Goal: Task Accomplishment & Management: Manage account settings

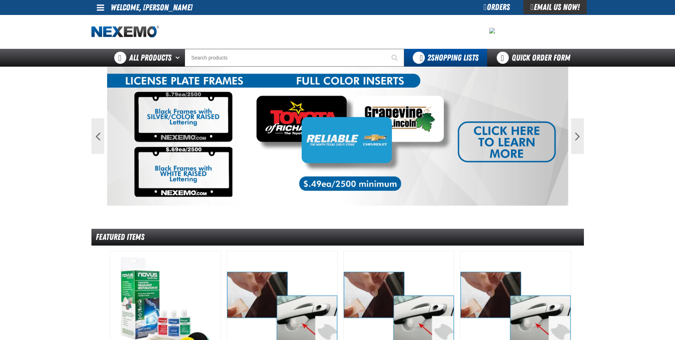
click at [104, 8] on span at bounding box center [100, 7] width 7 height 9
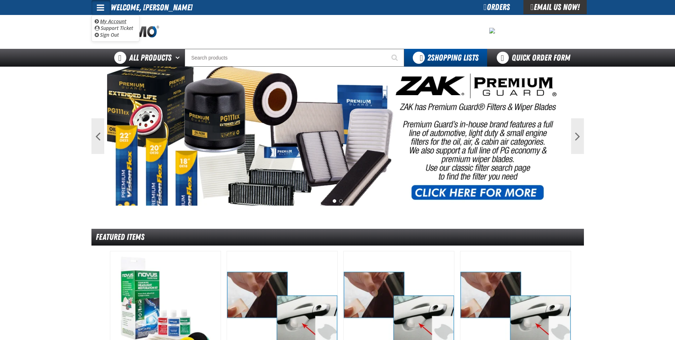
click at [115, 21] on link "My Account My Account" at bounding box center [111, 21] width 32 height 7
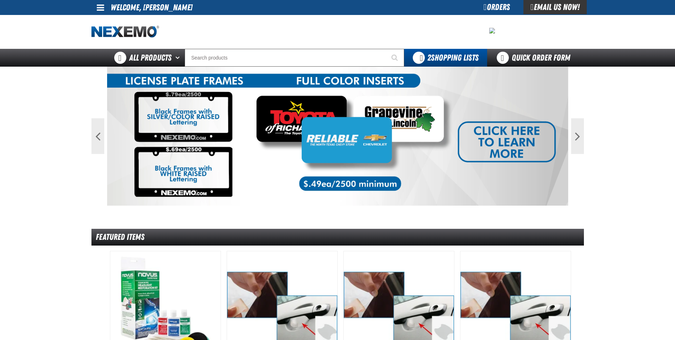
click at [405, 16] on div at bounding box center [337, 32] width 493 height 34
click at [99, 9] on span at bounding box center [100, 7] width 7 height 9
click at [106, 33] on link "Sign Out Sign Out" at bounding box center [107, 34] width 24 height 7
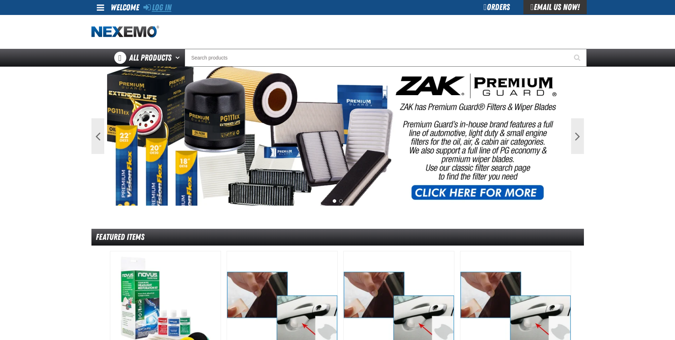
click at [161, 7] on link "Log In" at bounding box center [157, 7] width 28 height 10
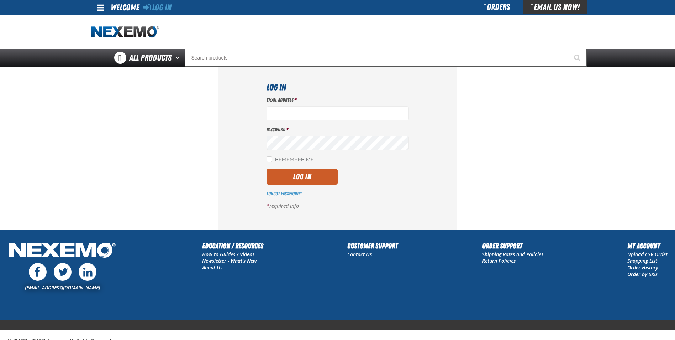
type input "[EMAIL_ADDRESS][DOMAIN_NAME]"
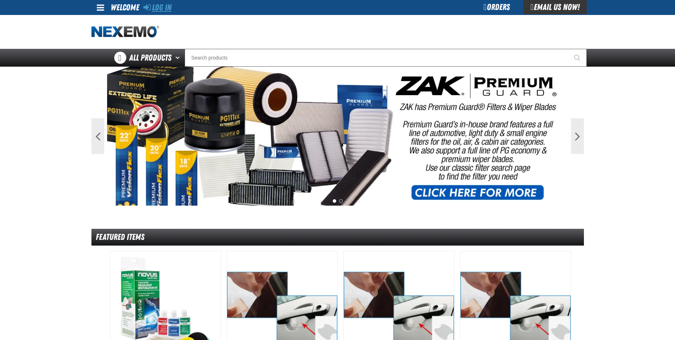
click at [154, 9] on link "Log In" at bounding box center [157, 7] width 28 height 10
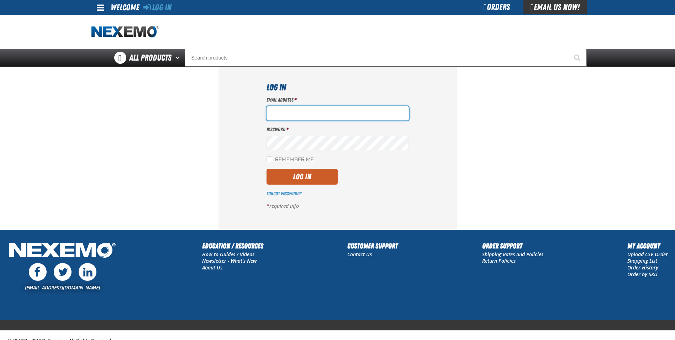
type input "[EMAIL_ADDRESS][DOMAIN_NAME]"
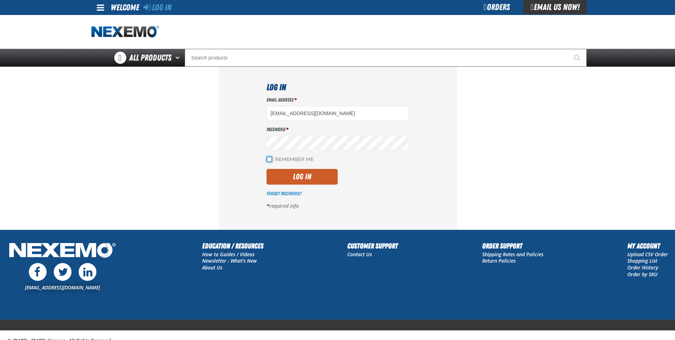
click at [271, 159] on input "Remember Me" at bounding box center [270, 159] width 6 height 6
checkbox input "true"
click at [245, 181] on div "Log In Email Address * vshorter@vtaig.com Password * Remember Me Log In *" at bounding box center [338, 148] width 238 height 162
click at [289, 177] on button "Log In" at bounding box center [302, 177] width 71 height 16
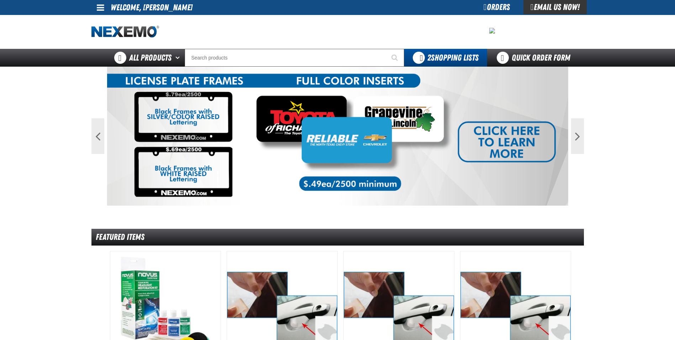
click at [97, 7] on span at bounding box center [100, 7] width 7 height 9
click at [105, 20] on link "My Account My Account" at bounding box center [111, 21] width 32 height 7
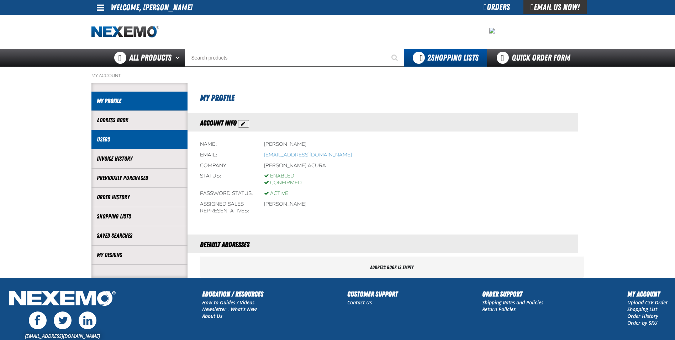
click at [129, 137] on link "Users" at bounding box center [139, 139] width 85 height 8
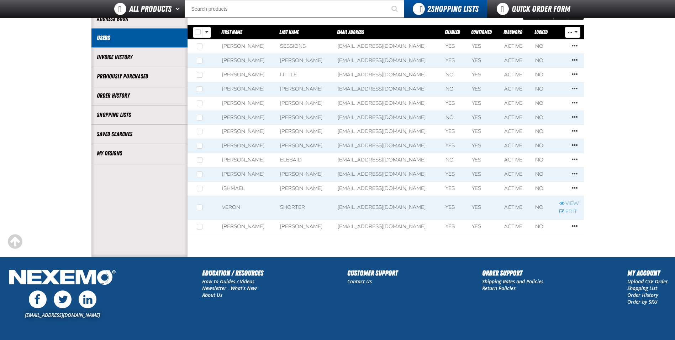
scroll to position [71, 0]
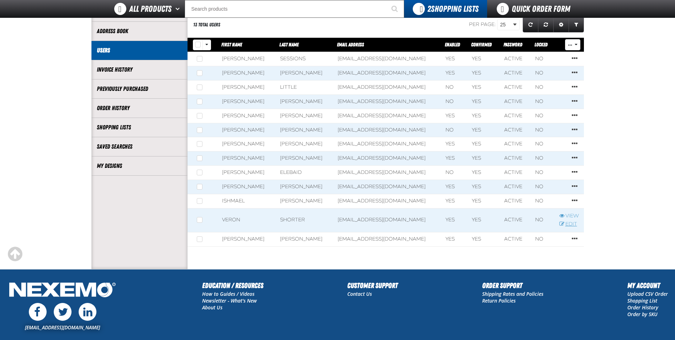
click at [569, 223] on link "Edit" at bounding box center [570, 224] width 20 height 7
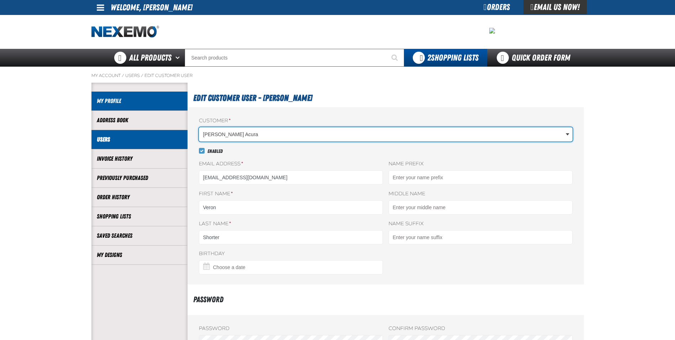
click at [118, 98] on link "My Profile" at bounding box center [139, 101] width 85 height 8
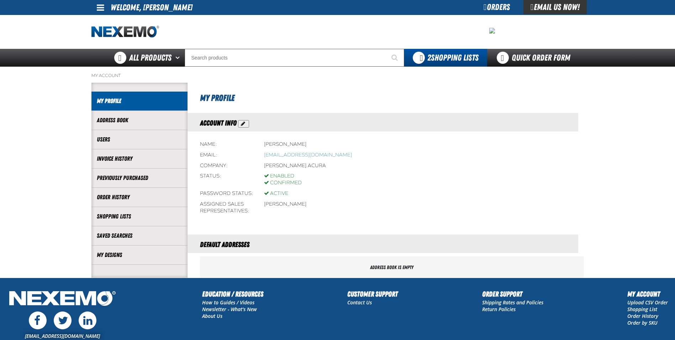
click at [169, 310] on div "[EMAIL_ADDRESS][DOMAIN_NAME] Education / Resources How to Guides / Videos Newsl…" at bounding box center [337, 327] width 675 height 79
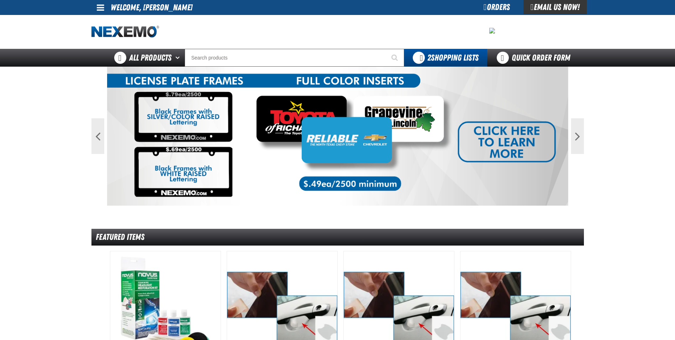
click at [99, 9] on span at bounding box center [100, 7] width 7 height 9
click at [111, 34] on link "Sign Out Sign Out" at bounding box center [107, 34] width 24 height 7
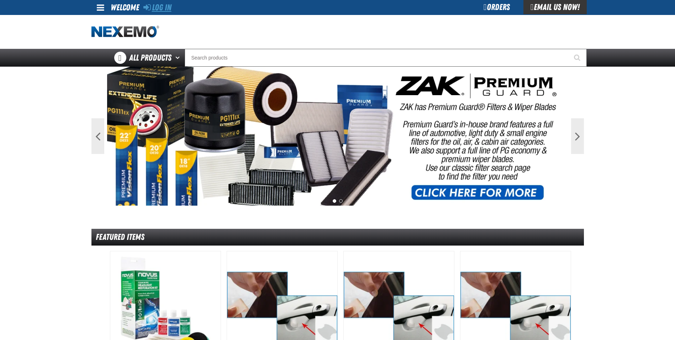
click at [160, 9] on link "Log In" at bounding box center [157, 7] width 28 height 10
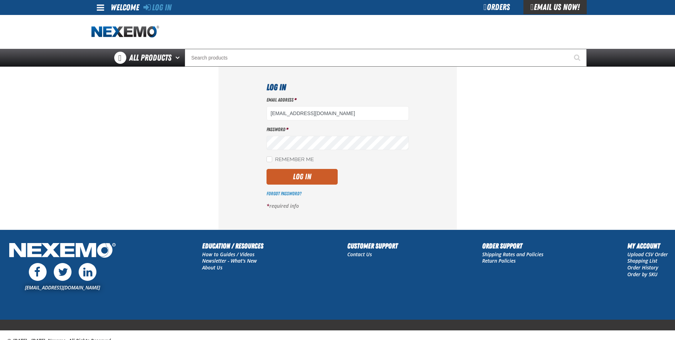
click at [445, 144] on div "Log In Email Address * vshorter@vtaig.com Password * Remember Me Log In *" at bounding box center [338, 148] width 238 height 162
click at [285, 175] on button "Log In" at bounding box center [302, 177] width 71 height 16
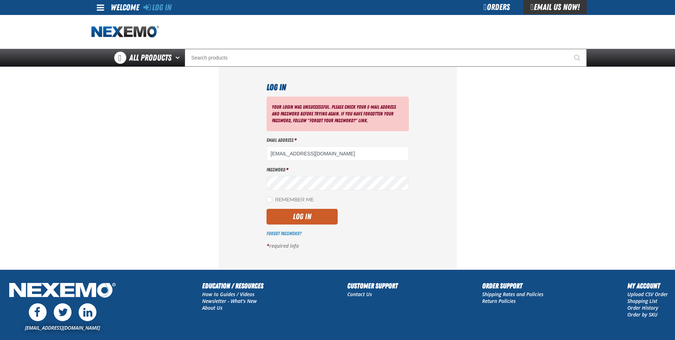
click at [160, 153] on section "Log In Your login was unsuccessful. Please check your e-mail address and passwo…" at bounding box center [337, 168] width 493 height 203
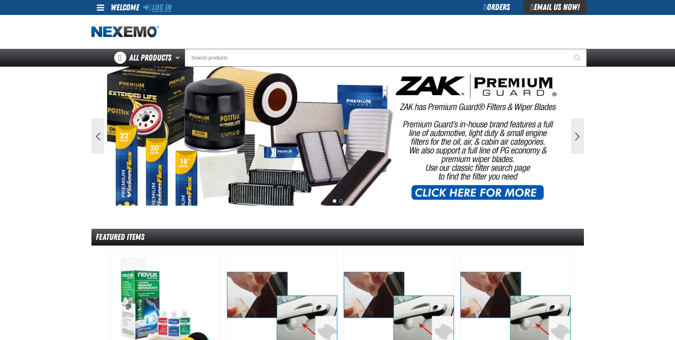
click at [161, 7] on link "Log In" at bounding box center [157, 7] width 28 height 10
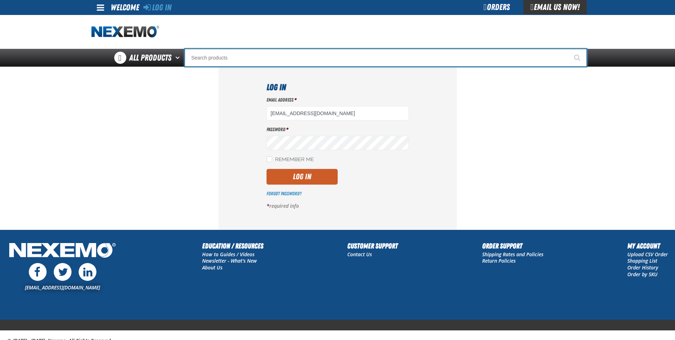
click at [235, 51] on input "Search" at bounding box center [386, 58] width 402 height 18
click at [235, 53] on input "Search" at bounding box center [386, 58] width 402 height 18
type input "c"
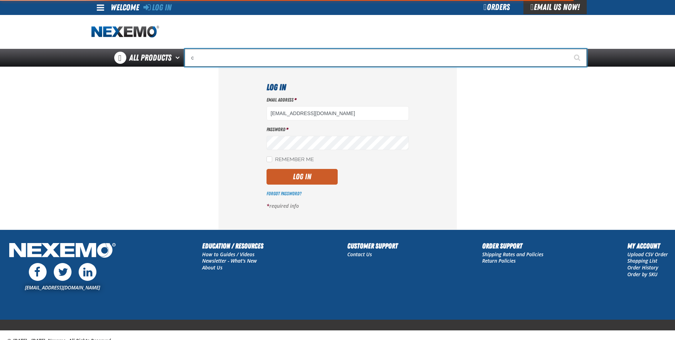
type input "c Alkaline Battery 1.5 Volt (12 per pack)"
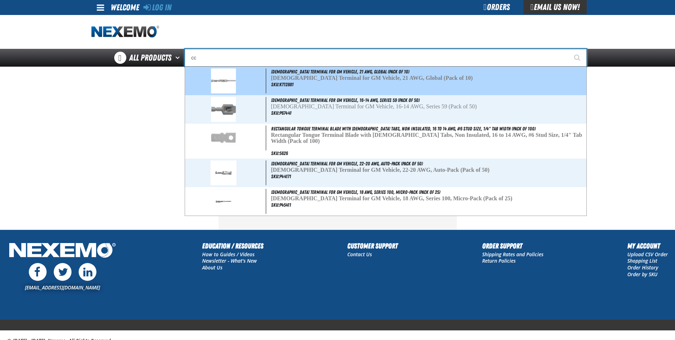
type input "c"
